Goal: Task Accomplishment & Management: Manage account settings

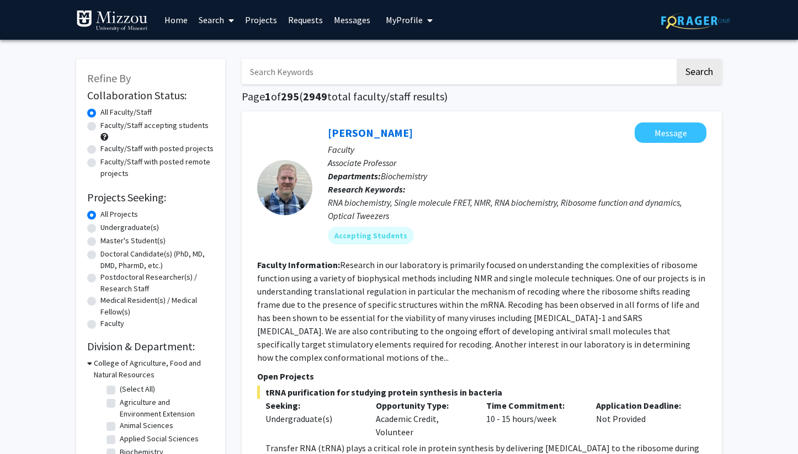
click at [307, 71] on input "Search Keywords" at bounding box center [458, 71] width 433 height 25
type input "[PERSON_NAME]"
click at [677, 59] on button "Search" at bounding box center [699, 71] width 45 height 25
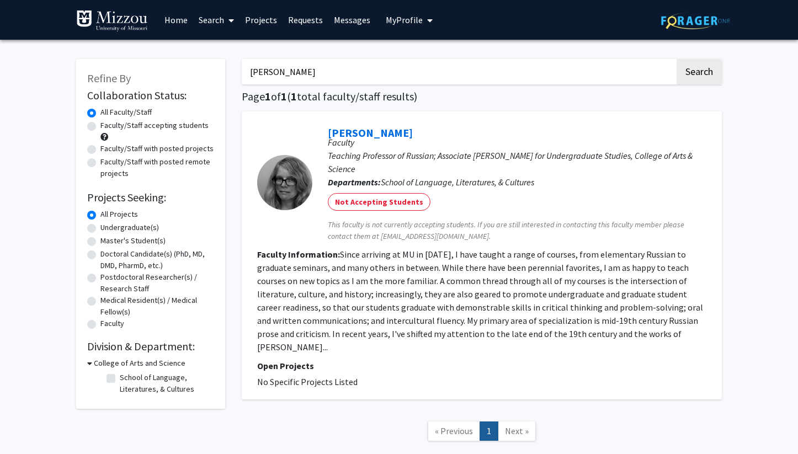
click at [411, 26] on button "My Profile" at bounding box center [409, 20] width 54 height 40
click at [422, 56] on span "[PERSON_NAME]" at bounding box center [454, 51] width 67 height 12
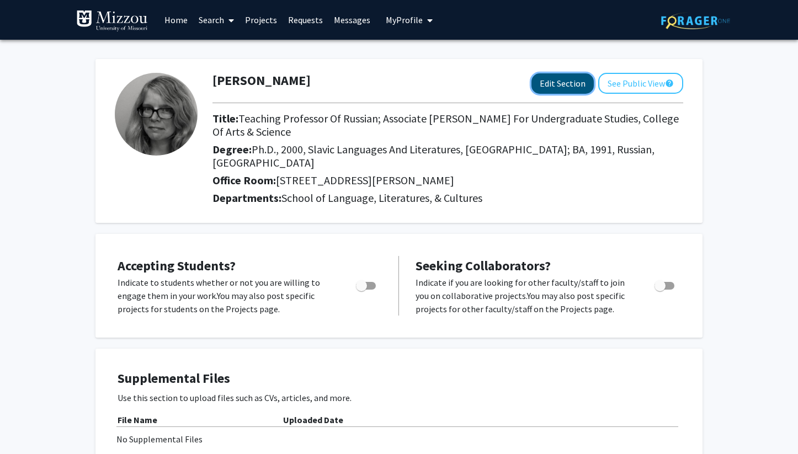
click at [538, 80] on button "Edit Section" at bounding box center [562, 83] width 62 height 20
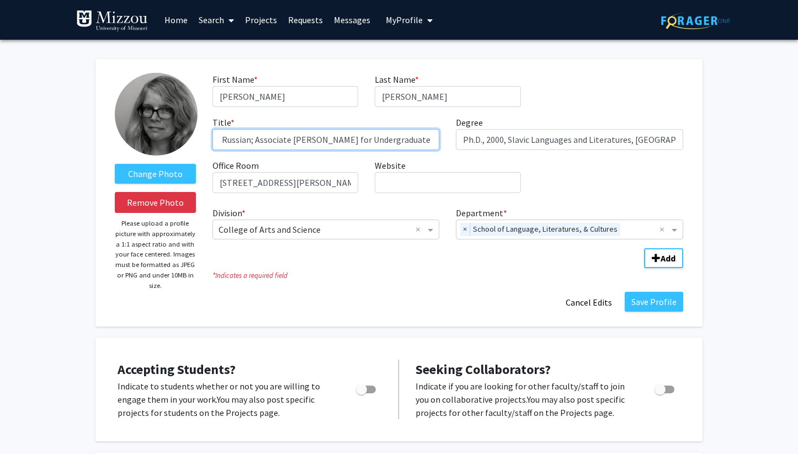
scroll to position [0, 149]
drag, startPoint x: 331, startPoint y: 141, endPoint x: 449, endPoint y: 143, distance: 118.1
click at [449, 143] on div "First Name * required [PERSON_NAME] Last Name * required [PERSON_NAME] Title * …" at bounding box center [447, 137] width 487 height 129
type input "Teaching Professor of Russian"
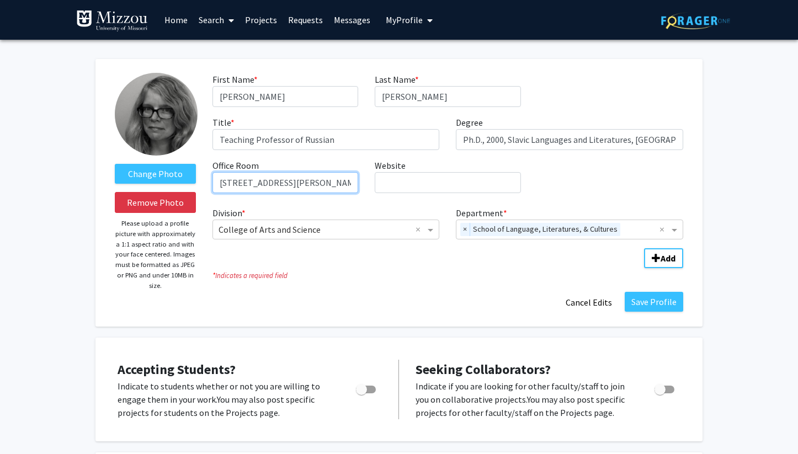
drag, startPoint x: 261, startPoint y: 184, endPoint x: 185, endPoint y: 186, distance: 75.6
click at [184, 186] on form "Change Photo Remove Photo Please upload a profile picture with approximately a …" at bounding box center [399, 193] width 585 height 240
type input "130 Arts & Science Bldg"
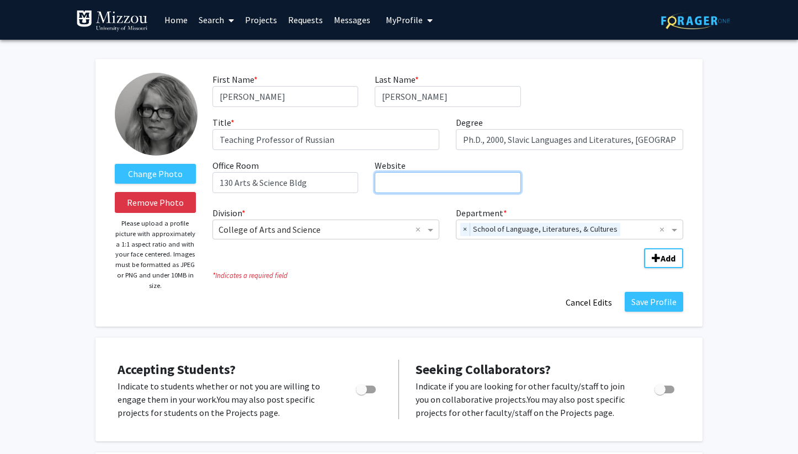
click at [450, 183] on input "Website required" at bounding box center [448, 182] width 146 height 21
paste input "[URL][DOMAIN_NAME][US_STATE][PERSON_NAME]"
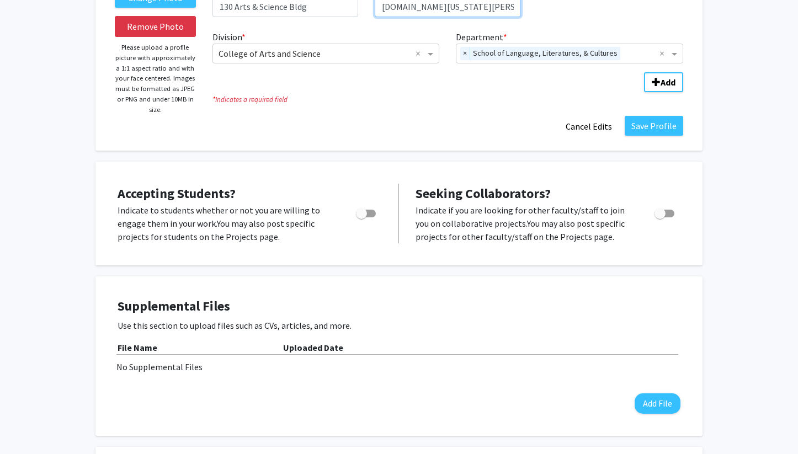
scroll to position [177, 0]
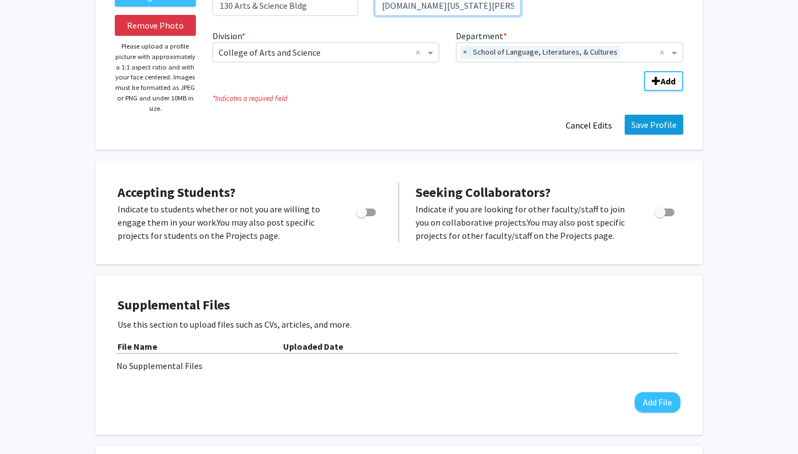
type input "[URL][DOMAIN_NAME][US_STATE][PERSON_NAME]"
click at [646, 124] on button "Save Profile" at bounding box center [654, 125] width 58 height 20
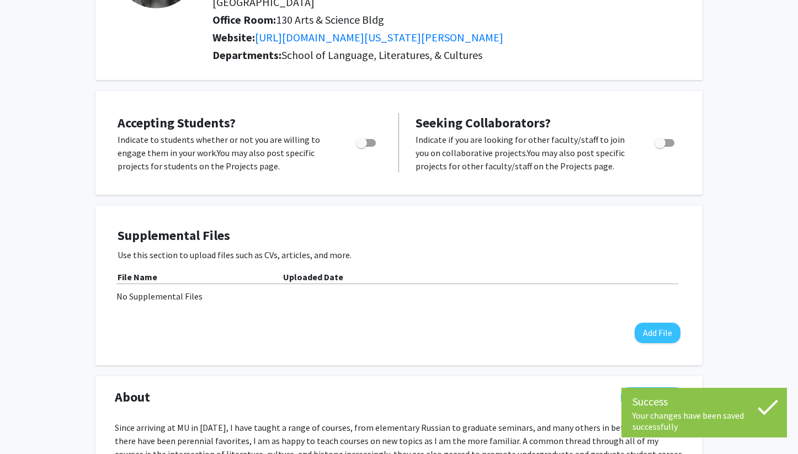
scroll to position [145, 0]
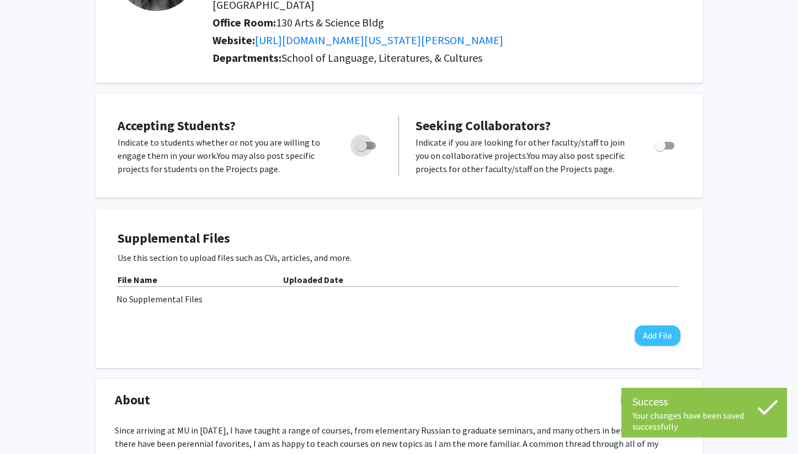
click at [372, 142] on span "Toggle" at bounding box center [366, 146] width 20 height 8
click at [361, 150] on input "Would you like to permit student requests?" at bounding box center [361, 150] width 1 height 1
checkbox input "true"
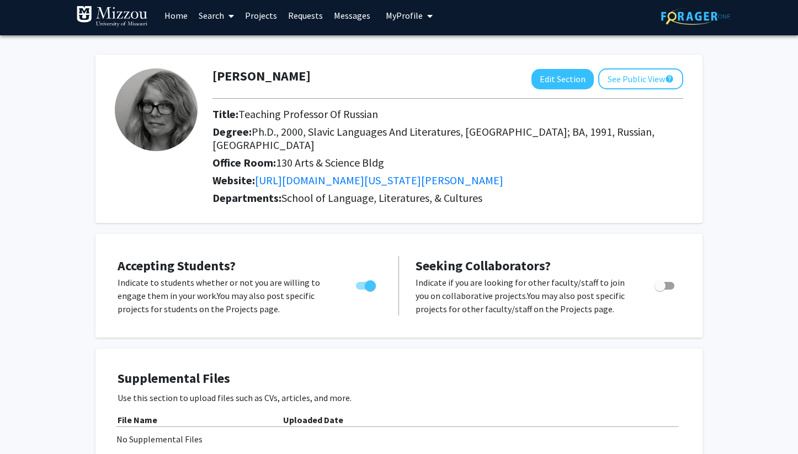
scroll to position [0, 0]
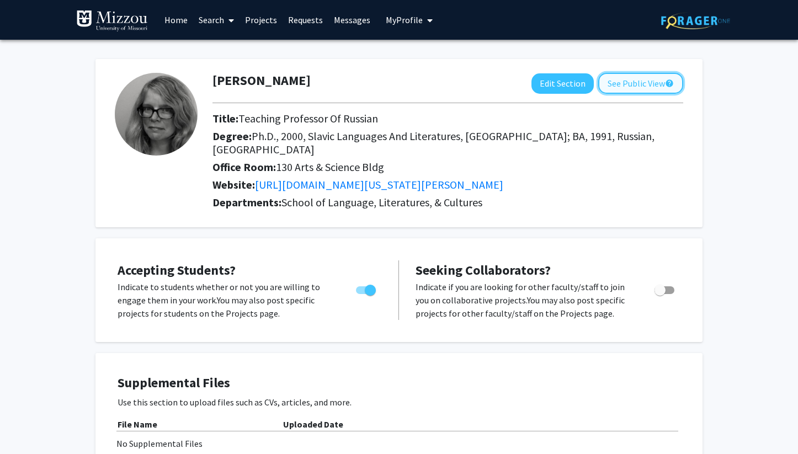
click at [648, 84] on button "See Public View help" at bounding box center [640, 83] width 85 height 21
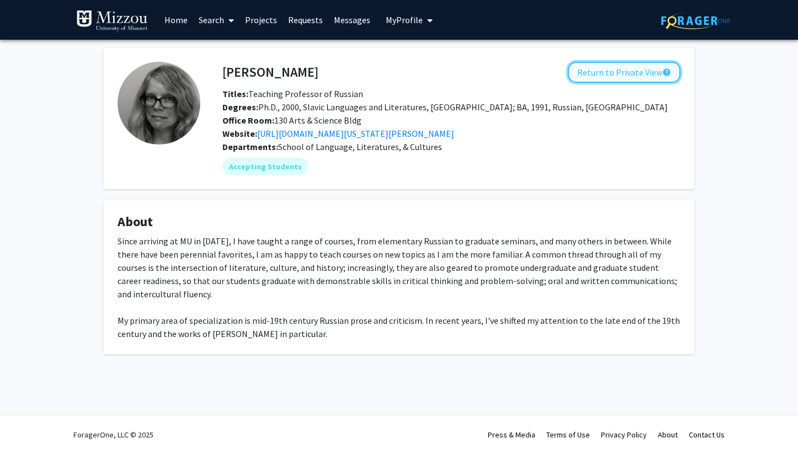
click at [633, 73] on button "Return to Private View help" at bounding box center [624, 72] width 113 height 21
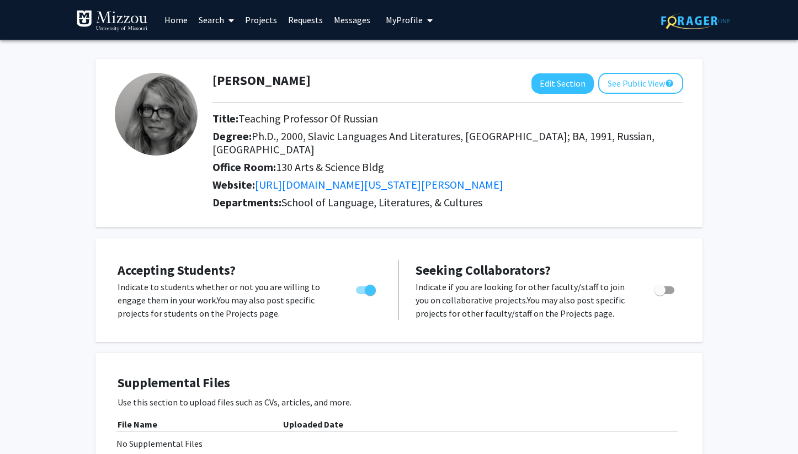
click at [360, 289] on span "Toggle" at bounding box center [366, 290] width 20 height 8
click at [361, 294] on input "Would you like to permit student requests?" at bounding box center [361, 294] width 1 height 1
checkbox input "false"
click at [566, 82] on button "Edit Section" at bounding box center [562, 83] width 62 height 20
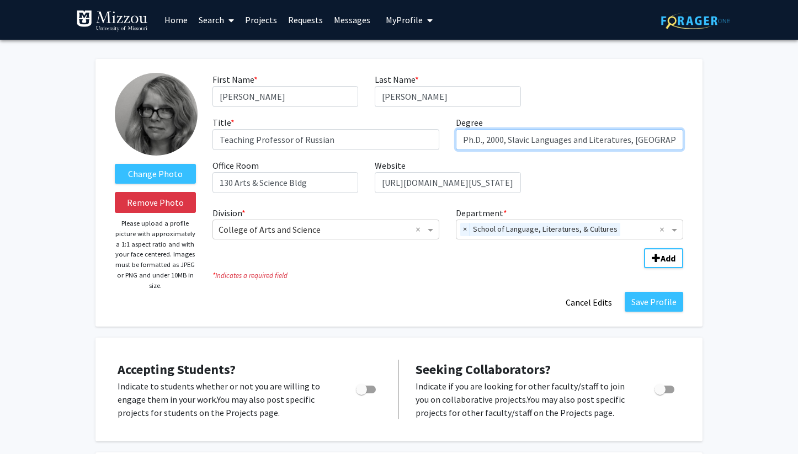
drag, startPoint x: 510, startPoint y: 141, endPoint x: 486, endPoint y: 140, distance: 23.7
click at [486, 140] on input "Ph.D., 2000, Slavic Languages and Literatures, [GEOGRAPHIC_DATA]; BA, 1991, Rus…" at bounding box center [569, 139] width 227 height 21
drag, startPoint x: 556, startPoint y: 140, endPoint x: 538, endPoint y: 140, distance: 18.2
click at [538, 140] on input "Ph.[PERSON_NAME], Slavic Languages and Literatures, [GEOGRAPHIC_DATA]; BA, 1991…" at bounding box center [569, 139] width 227 height 21
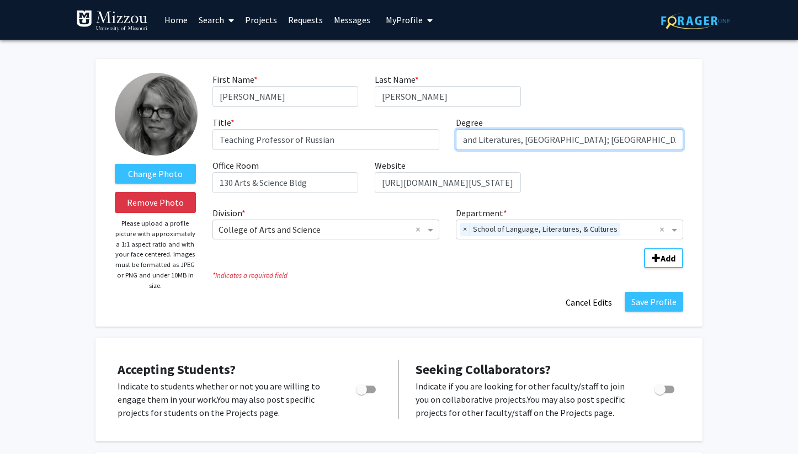
scroll to position [0, 146]
type input "Ph.[PERSON_NAME], Slavic Languages and Literatures, [GEOGRAPHIC_DATA]; [GEOGRAP…"
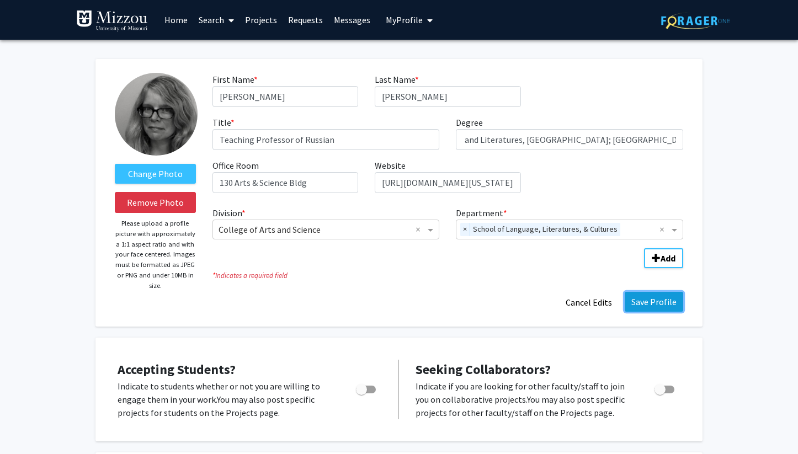
scroll to position [0, 0]
click at [637, 305] on button "Save Profile" at bounding box center [654, 302] width 58 height 20
